Goal: Task Accomplishment & Management: Use online tool/utility

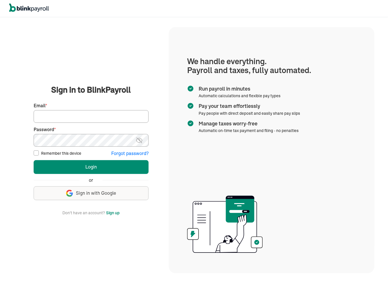
type input "tricia@theroselaw.com"
click at [37, 153] on input "Remember this device" at bounding box center [36, 152] width 5 height 5
checkbox input "true"
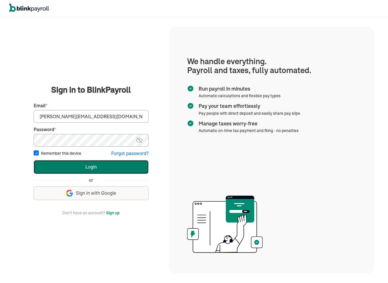
click at [49, 161] on button "Login" at bounding box center [91, 167] width 115 height 14
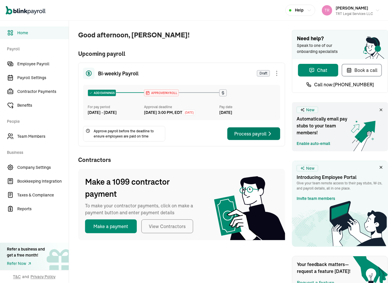
click at [237, 137] on div "Process payroll" at bounding box center [253, 133] width 39 height 7
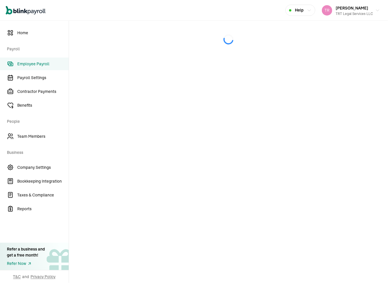
select select "direct_deposit"
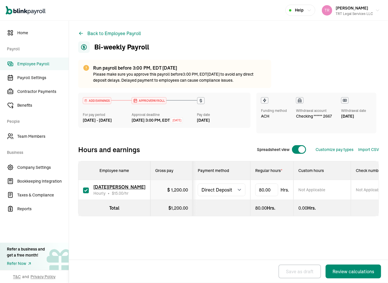
select select "direct_deposit"
type input "8"
type input "3.6"
click at [288, 235] on div "Run payroll before 3:00 PM, EDT today Please make sure you approve this payroll…" at bounding box center [228, 149] width 301 height 179
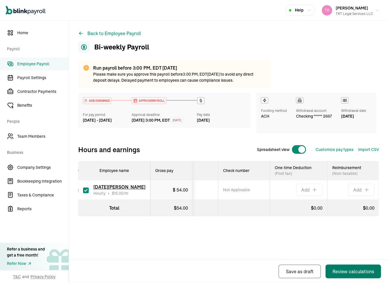
click at [346, 269] on div "Review calculations" at bounding box center [354, 271] width 42 height 7
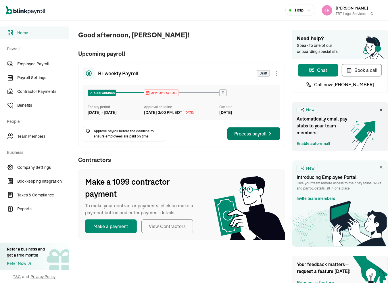
click at [237, 137] on div "Process payroll" at bounding box center [253, 133] width 39 height 7
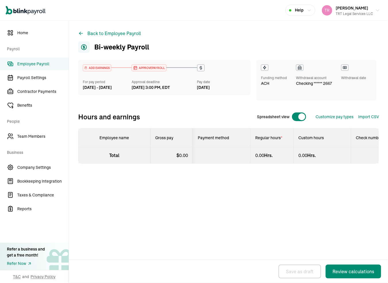
select select "direct_deposit"
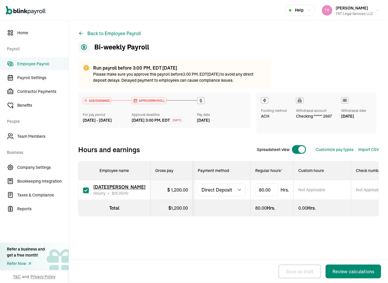
select select "direct_deposit"
type input "8"
type input "3.6"
click at [288, 235] on div "Run payroll before 3:00 PM, EDT [DATE] Please make sure you approve this payrol…" at bounding box center [228, 149] width 301 height 179
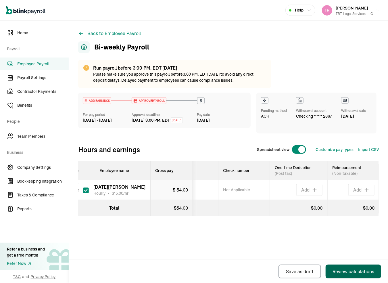
click at [346, 269] on div "Review calculations" at bounding box center [354, 271] width 42 height 7
